Goal: Find contact information: Find contact information

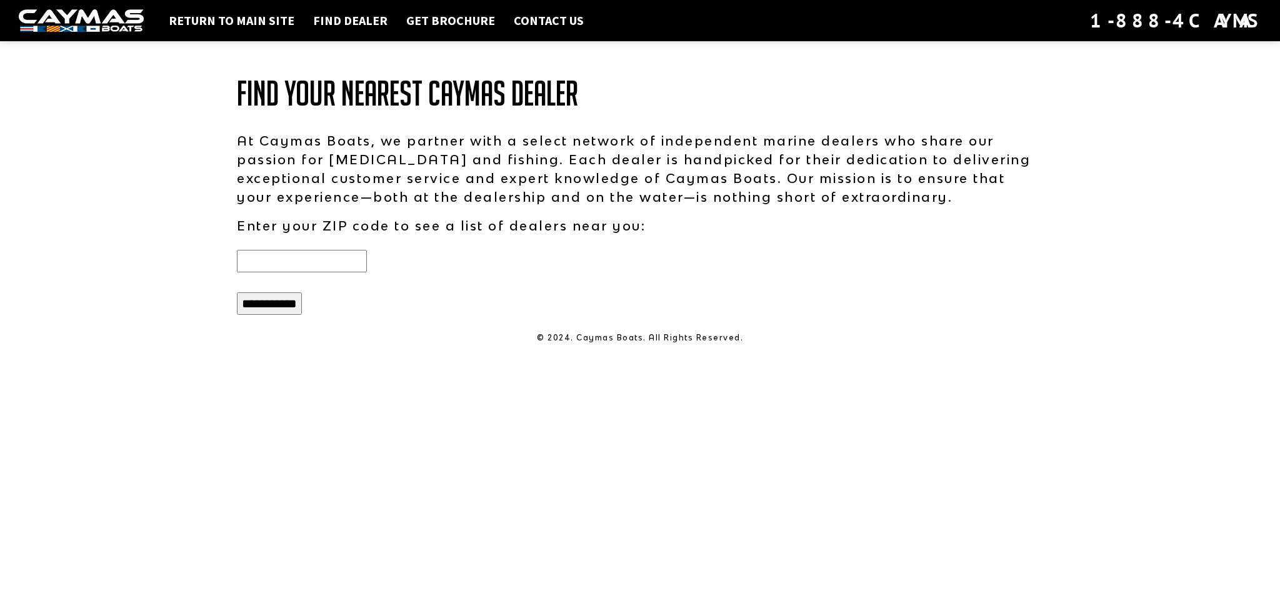
click at [267, 259] on input "text" at bounding box center [302, 261] width 130 height 22
type input "*****"
click at [287, 310] on input "**********" at bounding box center [269, 303] width 65 height 22
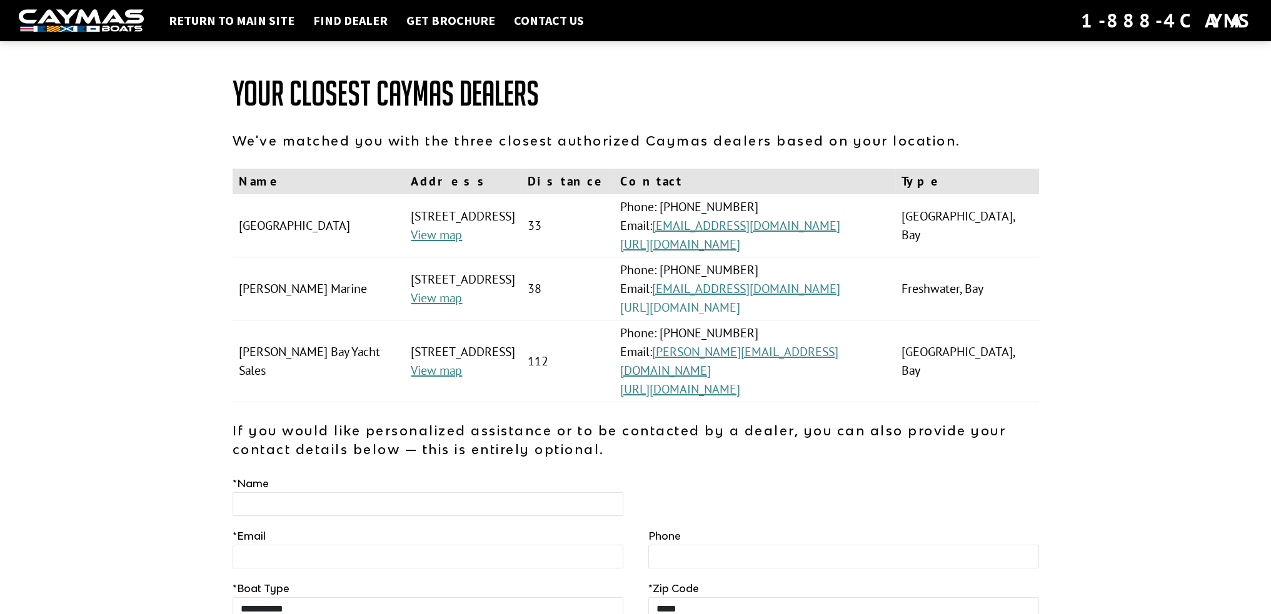
click at [739, 312] on link "[URL][DOMAIN_NAME]" at bounding box center [679, 307] width 120 height 16
